Goal: Find specific page/section: Locate a particular part of the current website

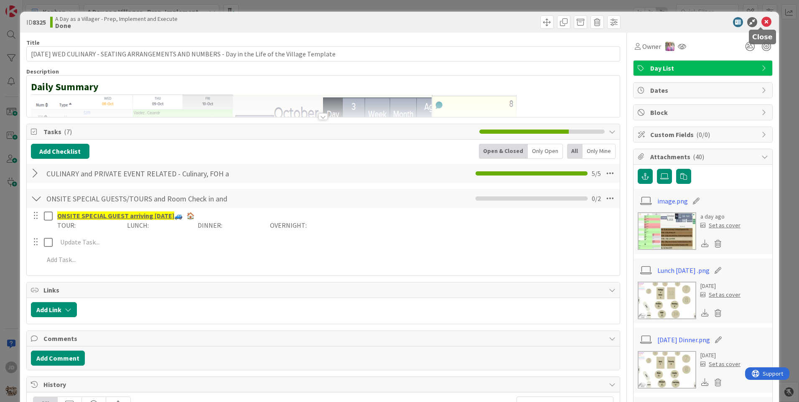
click at [762, 20] on icon at bounding box center [767, 22] width 10 height 10
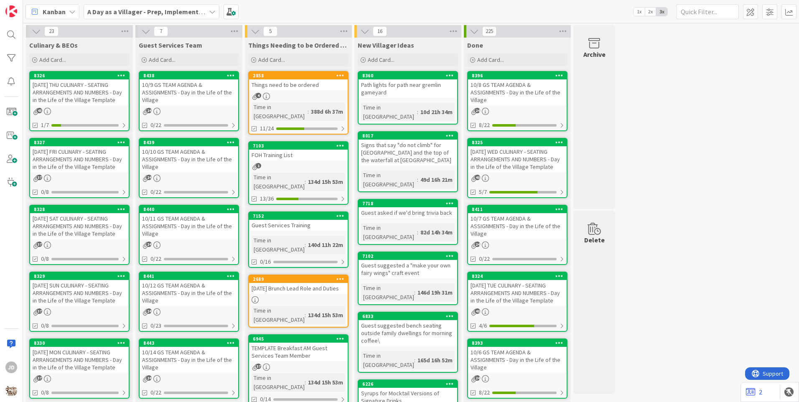
click at [187, 97] on div "10/9 GS TEAM AGENDA & ASSIGNMENTS - Day in the Life of the Village" at bounding box center [189, 92] width 99 height 26
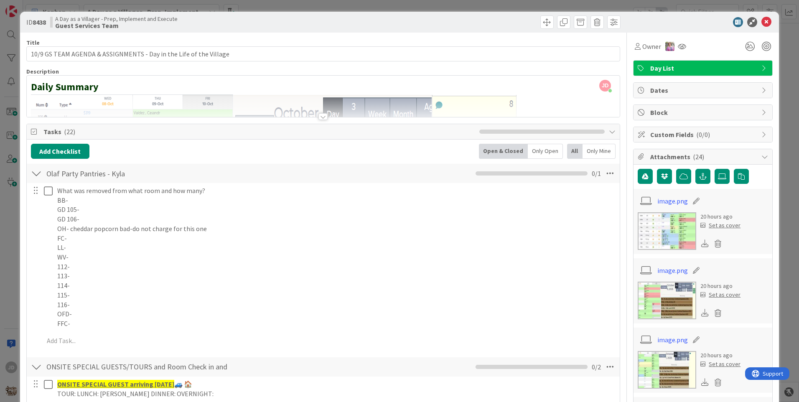
click at [762, 19] on icon at bounding box center [767, 22] width 10 height 10
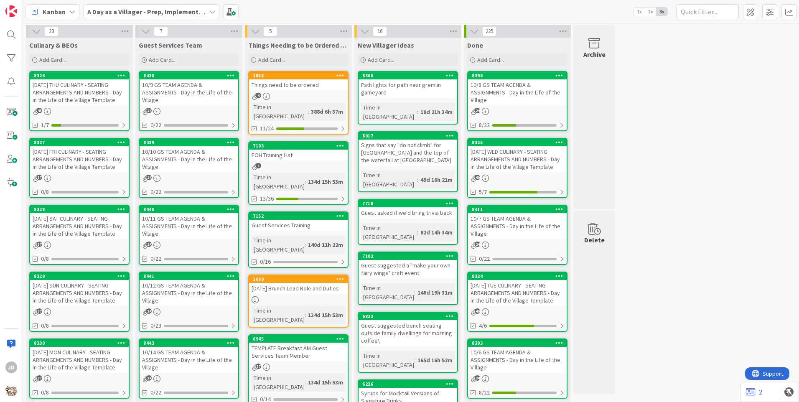
click at [98, 113] on div "43" at bounding box center [79, 111] width 99 height 7
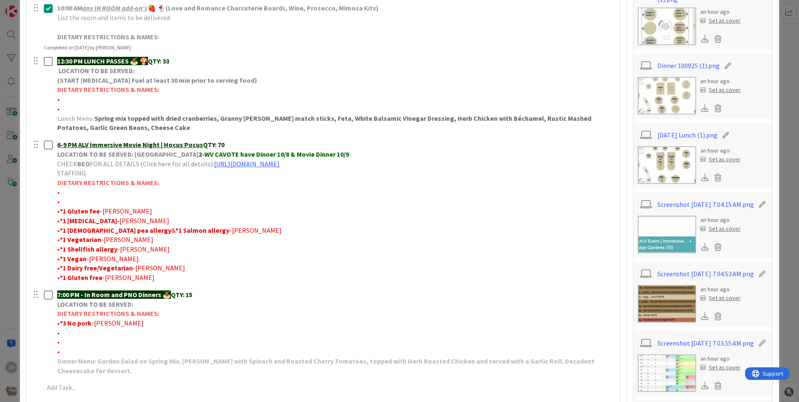
scroll to position [167, 0]
